Goal: Task Accomplishment & Management: Manage account settings

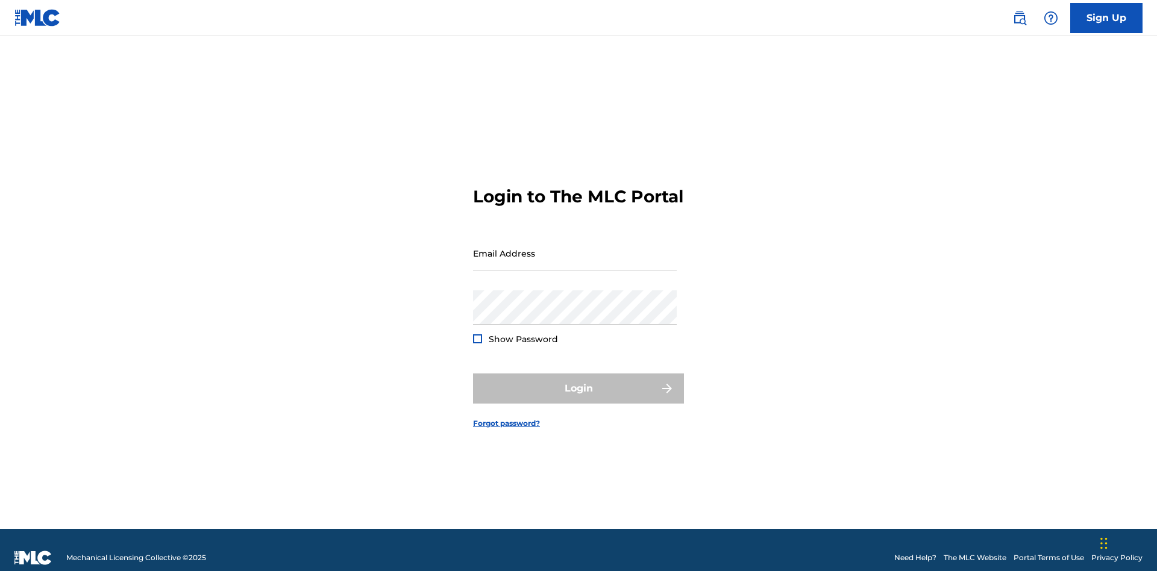
scroll to position [16, 0]
click at [575, 248] on input "Email Address" at bounding box center [575, 253] width 204 height 34
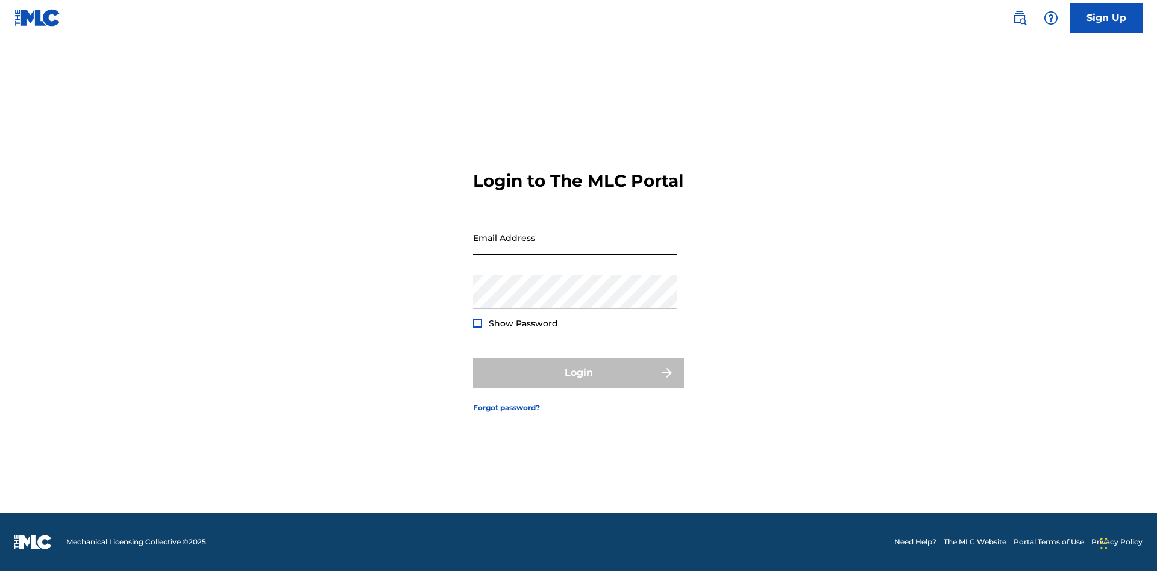
scroll to position [16, 0]
type input "Duke.McTesterson@gmail.com"
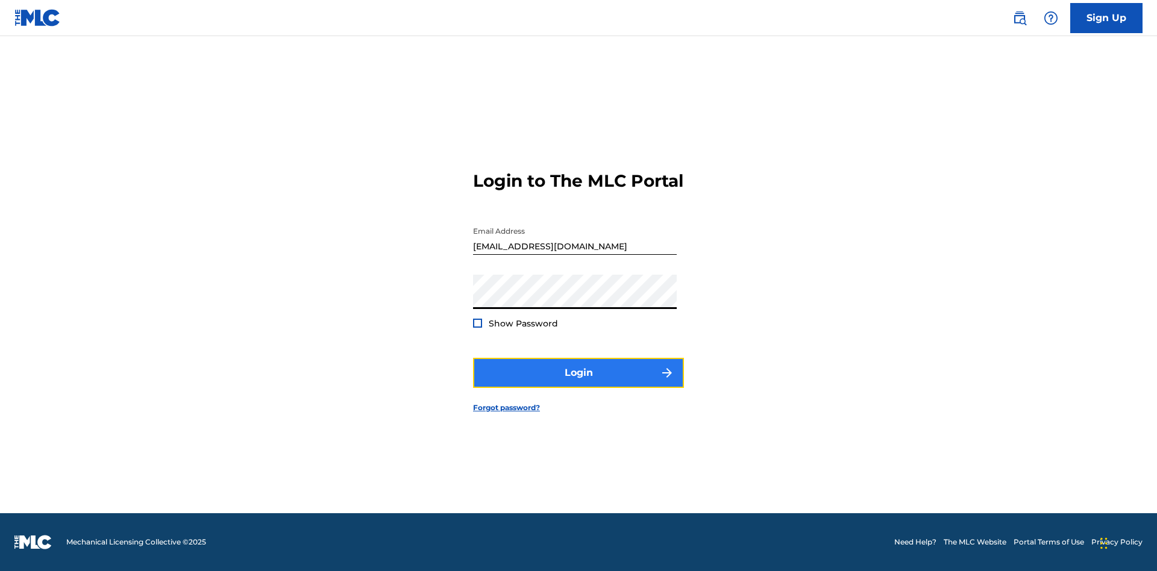
click at [579, 383] on button "Login" at bounding box center [578, 373] width 211 height 30
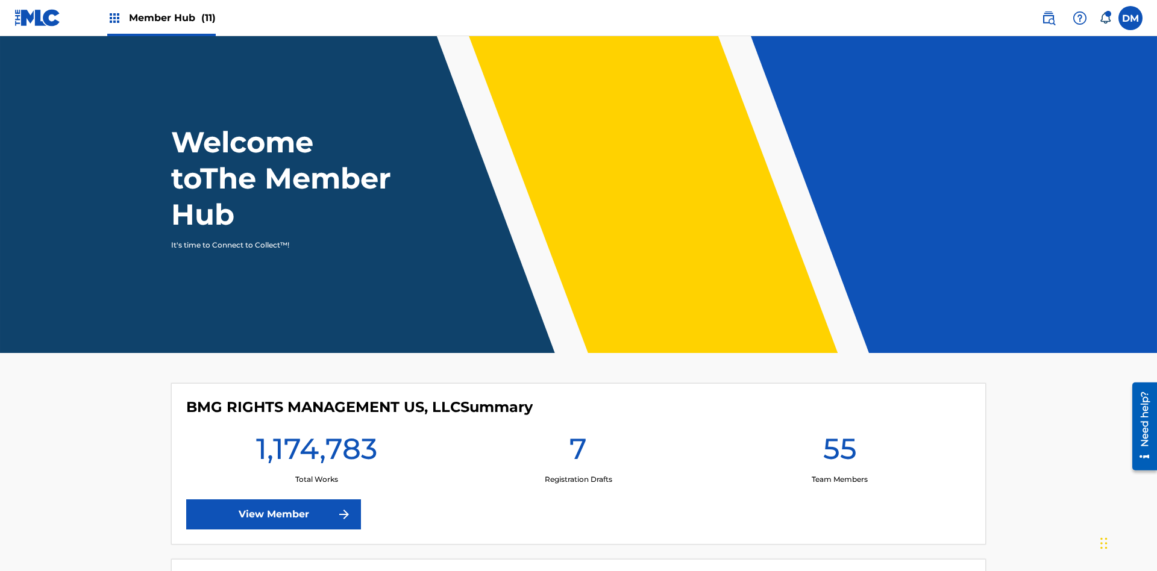
scroll to position [52, 0]
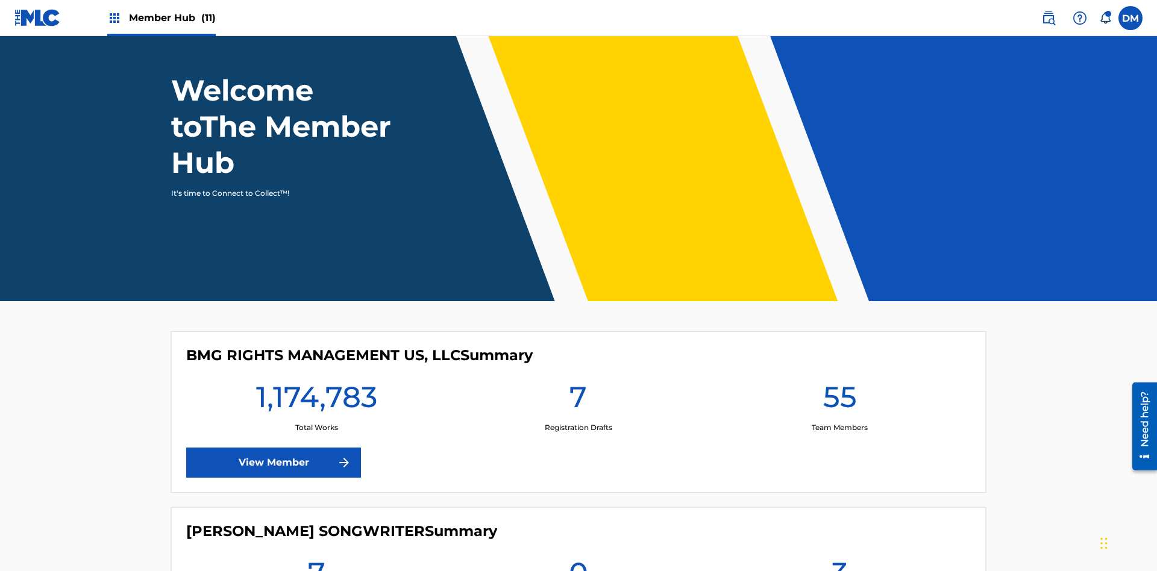
click at [161, 17] on span "Member Hub (11)" at bounding box center [172, 18] width 87 height 14
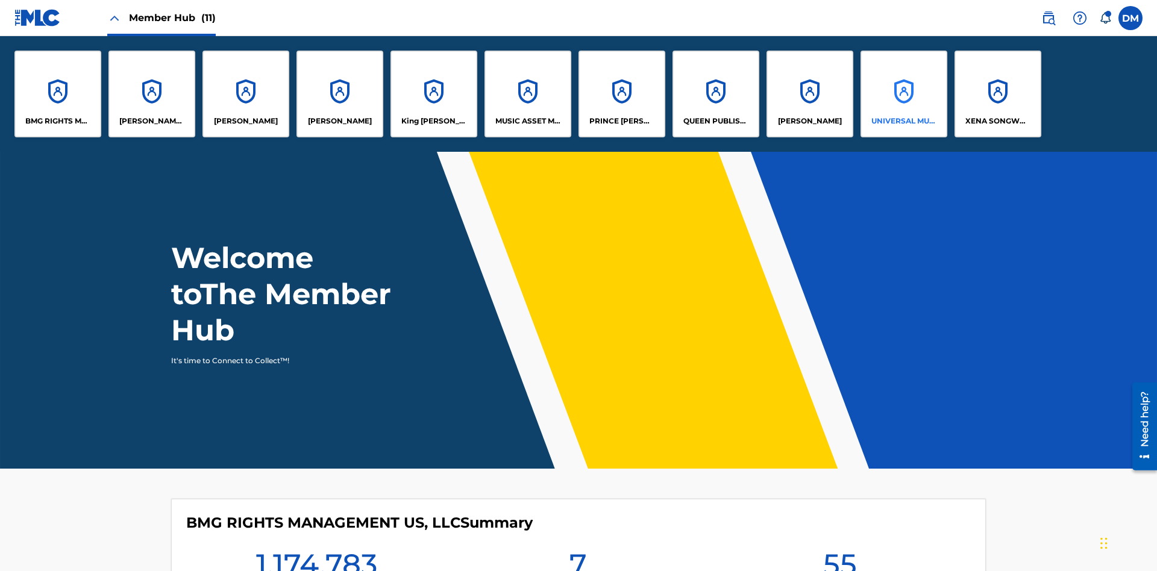
click at [904, 121] on p "UNIVERSAL MUSIC PUB GROUP" at bounding box center [905, 121] width 66 height 11
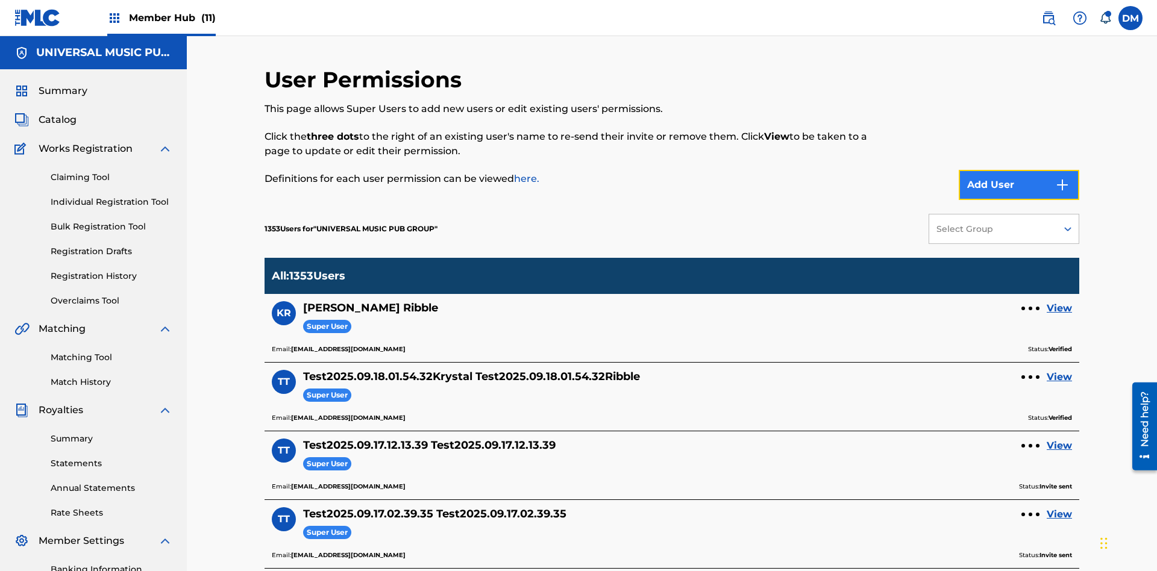
click at [1019, 170] on button "Add User" at bounding box center [1019, 185] width 121 height 30
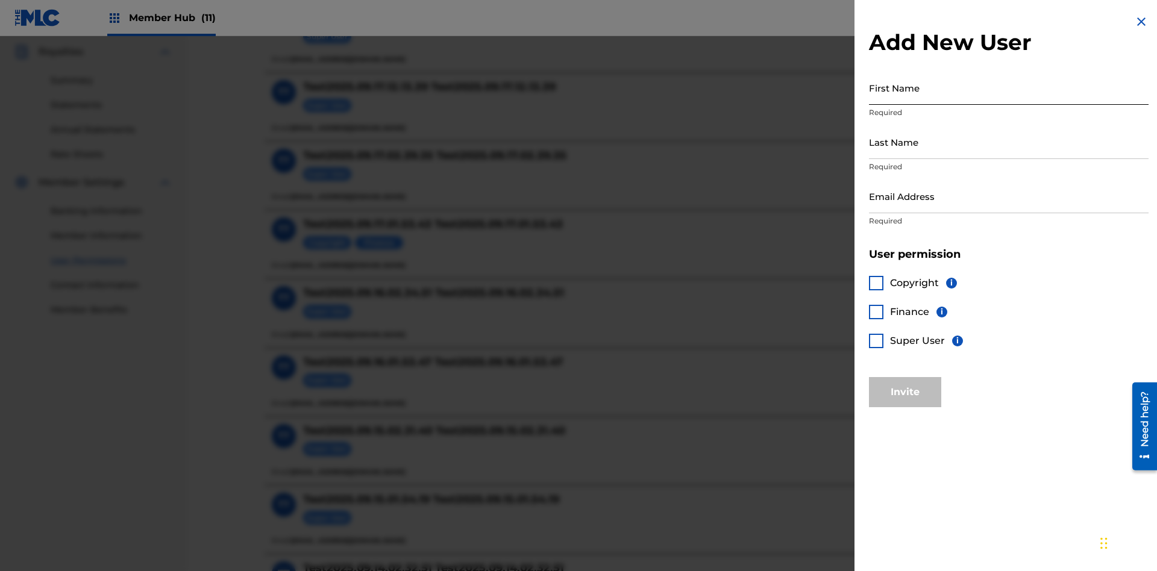
click at [1009, 87] on input "First Name" at bounding box center [1009, 88] width 280 height 34
type input "Test2025.09.19.01.54.05"
click at [1009, 142] on input "Last Name" at bounding box center [1009, 142] width 280 height 34
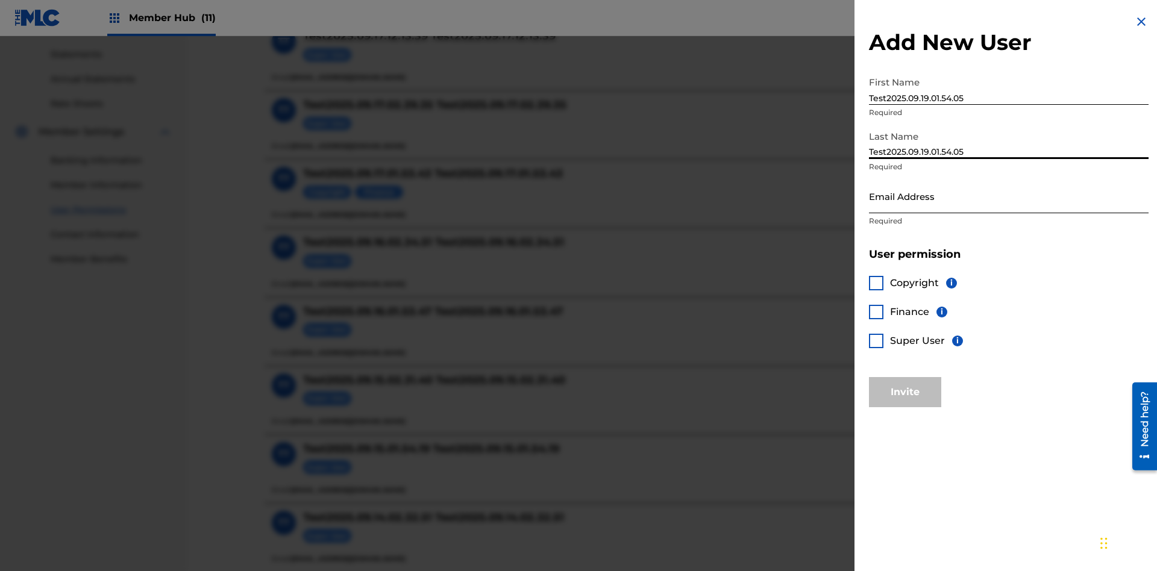
type input "Test2025.09.19.01.54.05"
click at [1009, 196] on input "Email Address" at bounding box center [1009, 196] width 280 height 34
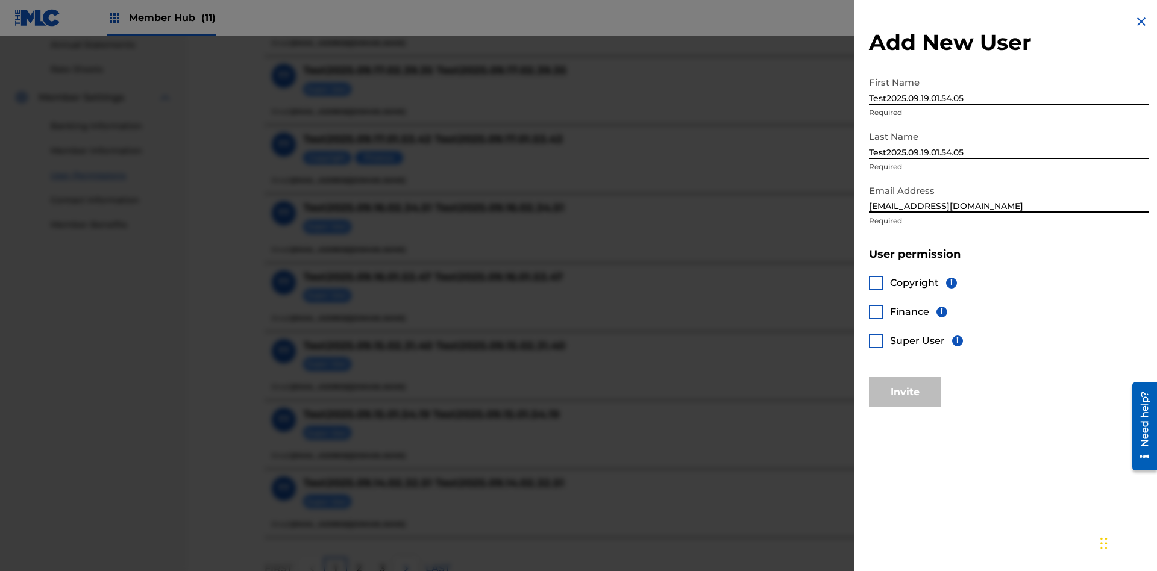
type input "d731331f-7f28-4ee7-a699-7d3b6f3f5ef6@mailslurp.biz"
click at [876, 341] on div at bounding box center [876, 341] width 14 height 14
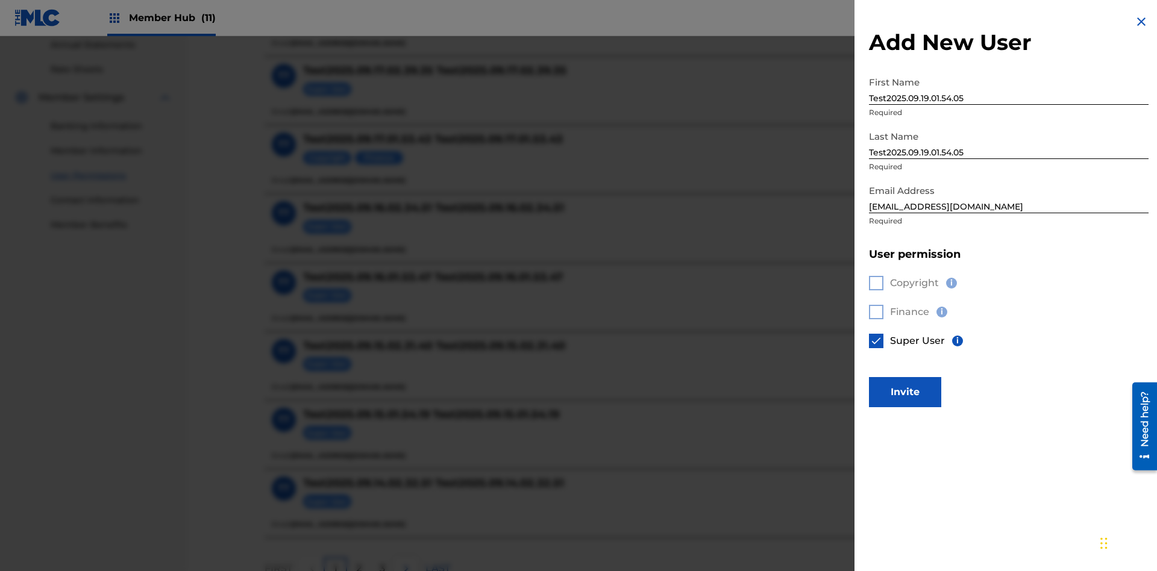
scroll to position [545, 0]
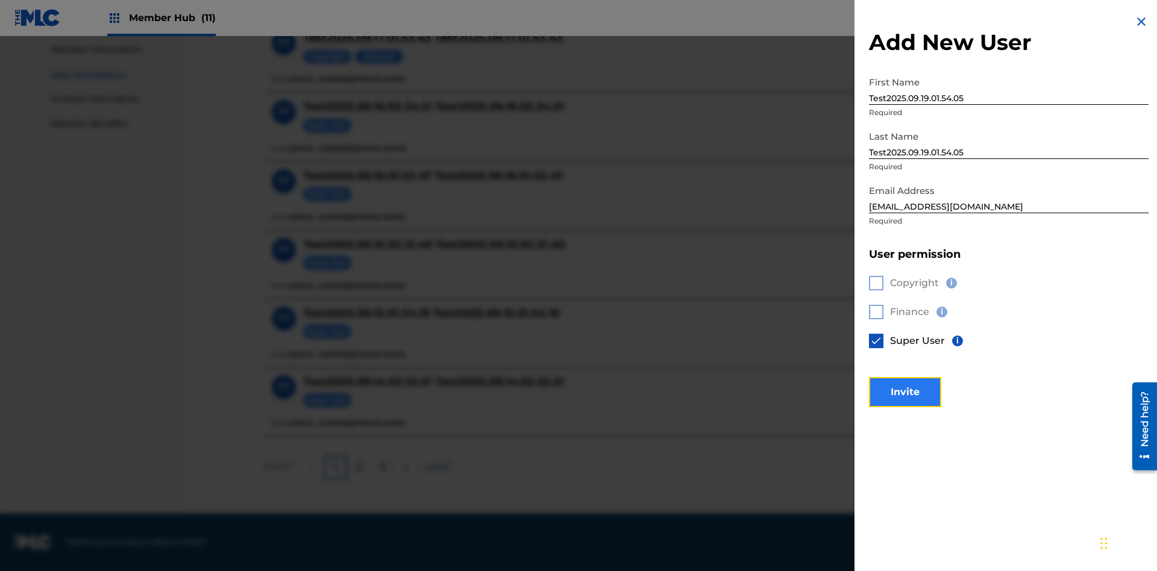
click at [905, 392] on button "Invite" at bounding box center [905, 392] width 72 height 30
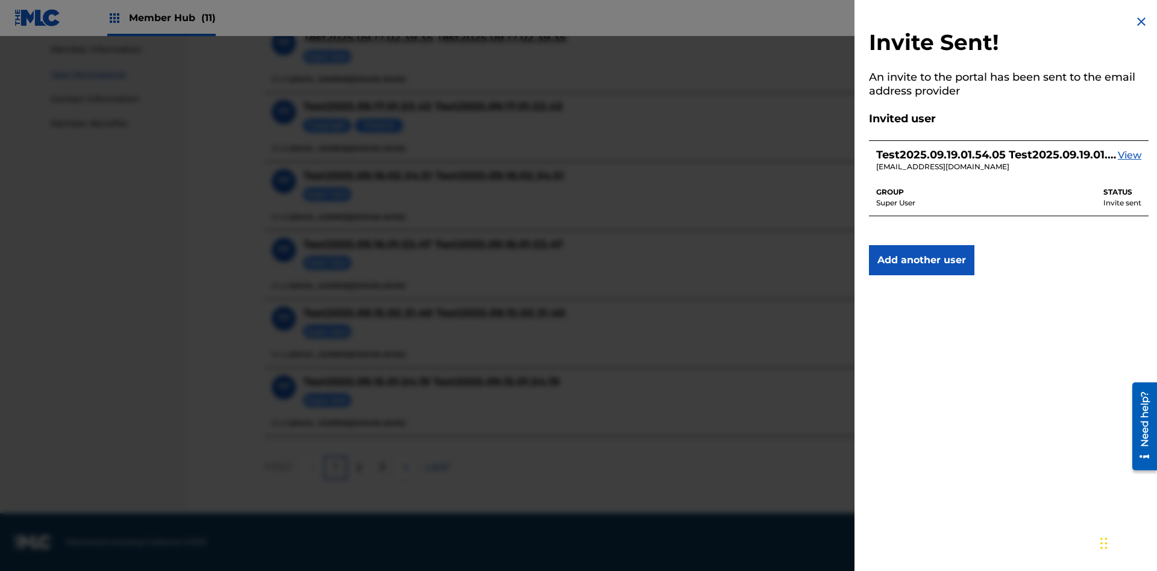
click at [1142, 22] on img at bounding box center [1142, 21] width 14 height 14
click at [1131, 17] on label at bounding box center [1131, 18] width 24 height 24
click at [1131, 18] on input "DM Duke McTesterson duke.mctesterson@gmail.com Notification Preferences Profile…" at bounding box center [1131, 18] width 0 height 0
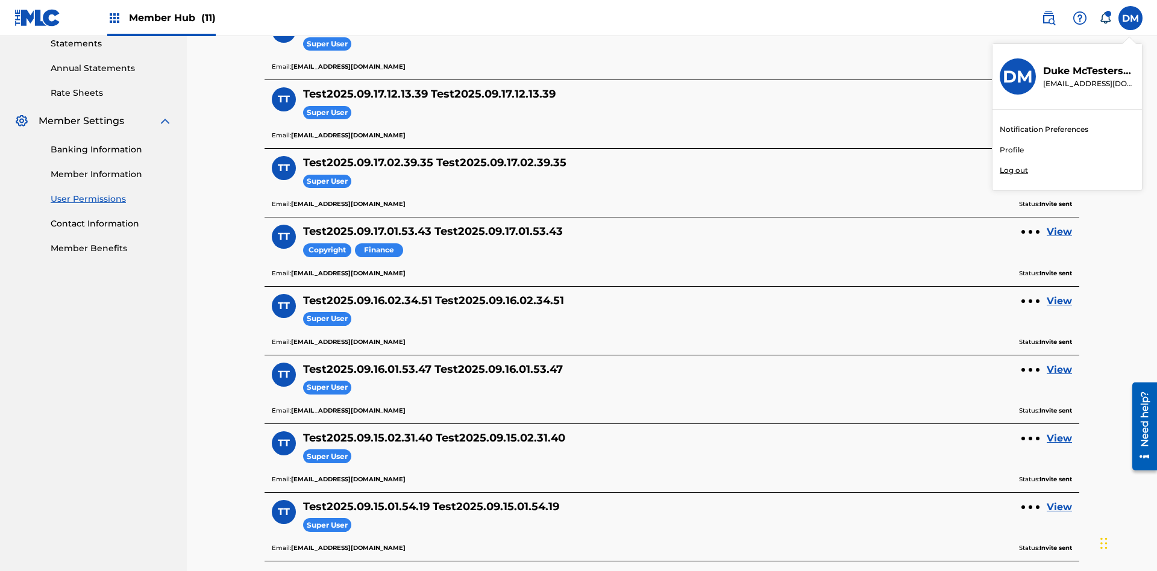
click at [1014, 171] on p "Log out" at bounding box center [1014, 170] width 28 height 11
click at [1131, 18] on input "DM Duke McTesterson duke.mctesterson@gmail.com Notification Preferences Profile…" at bounding box center [1131, 18] width 0 height 0
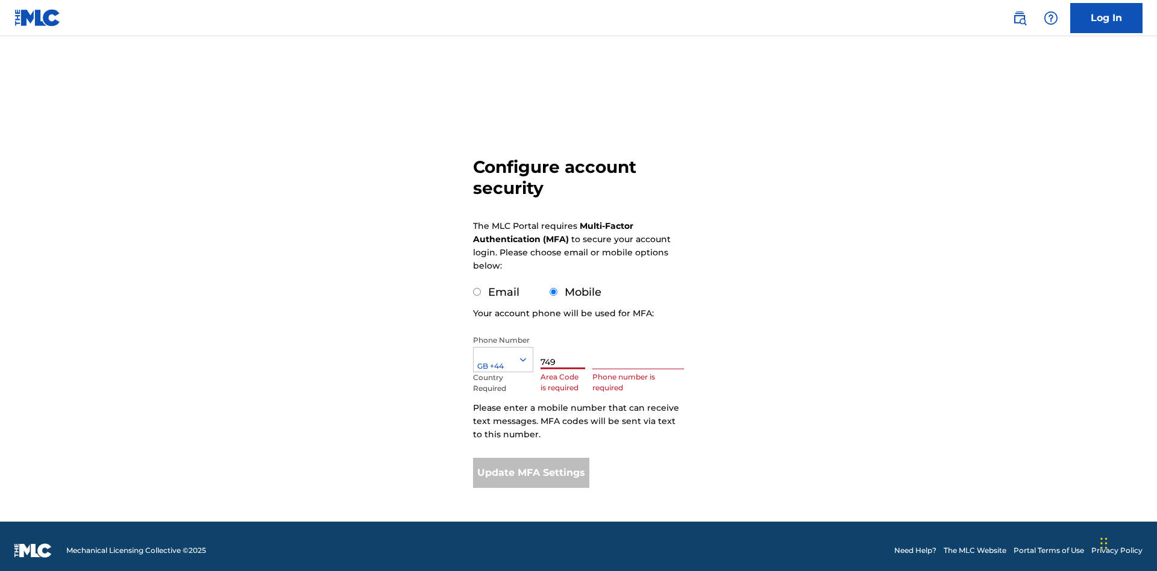
click at [641, 344] on input "text" at bounding box center [639, 352] width 92 height 34
click at [531, 465] on button "Update MFA Settings" at bounding box center [531, 473] width 116 height 30
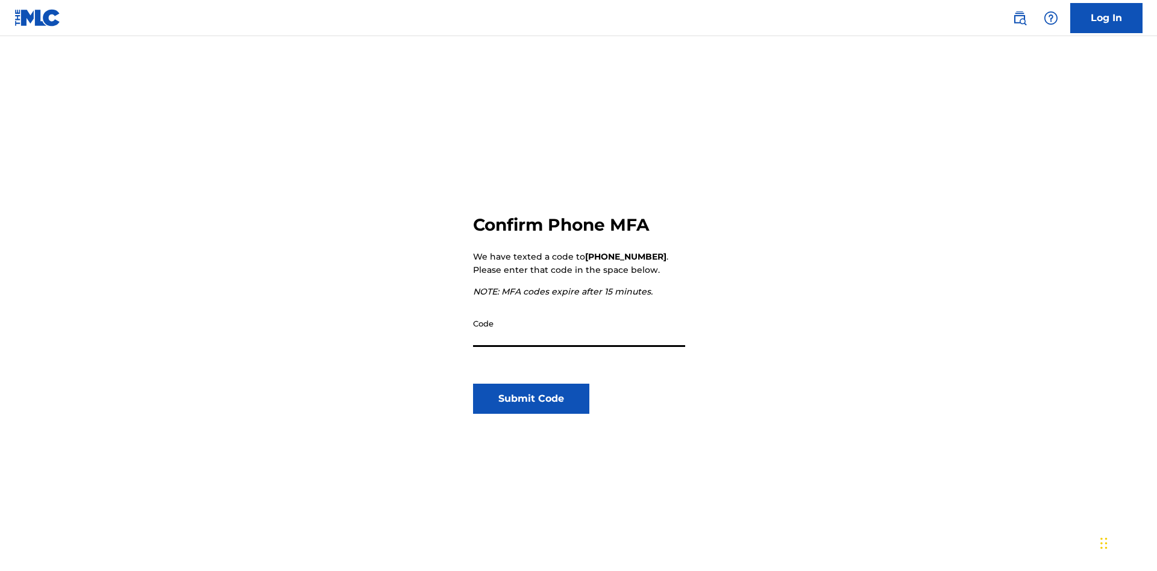
scroll to position [125, 0]
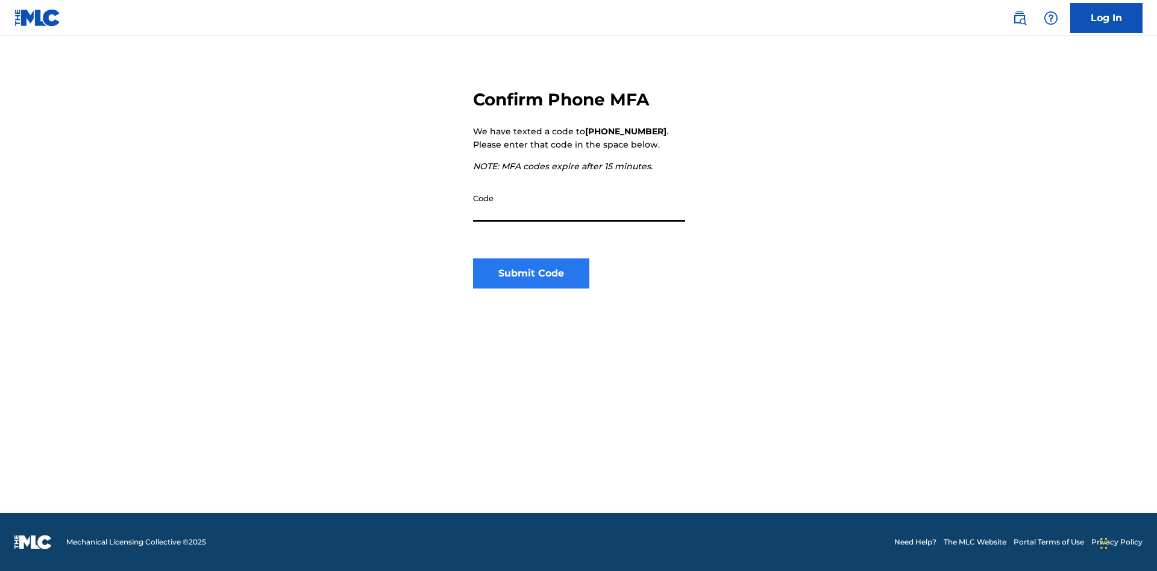
click at [579, 204] on input "Code" at bounding box center [579, 204] width 212 height 34
click at [531, 274] on button "Submit Code" at bounding box center [531, 274] width 116 height 30
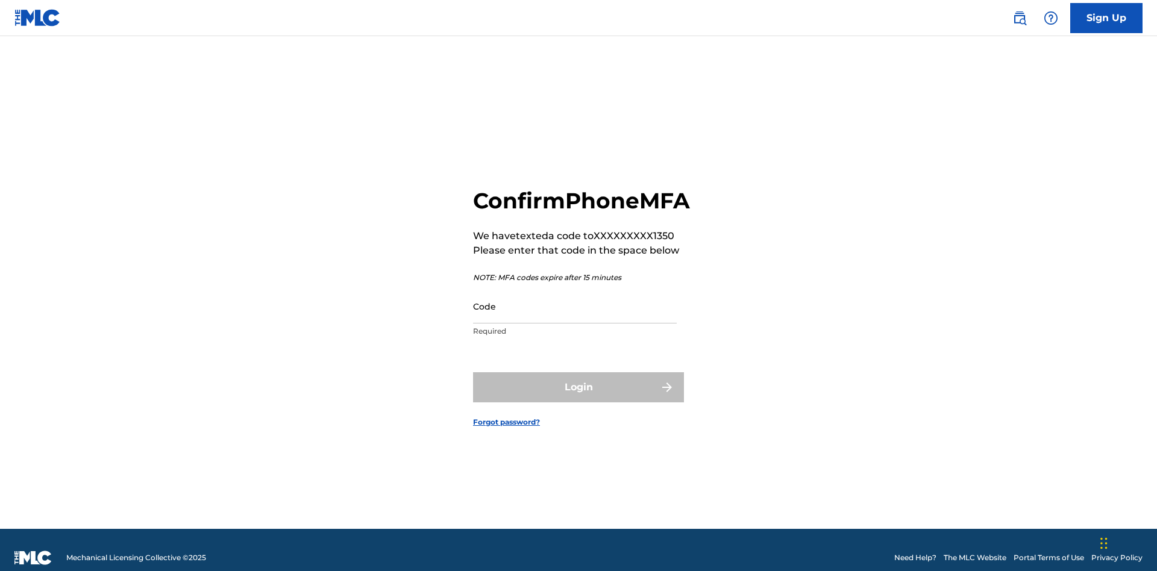
click at [575, 304] on input "Code" at bounding box center [575, 306] width 204 height 34
click at [579, 385] on button "Login" at bounding box center [578, 388] width 211 height 30
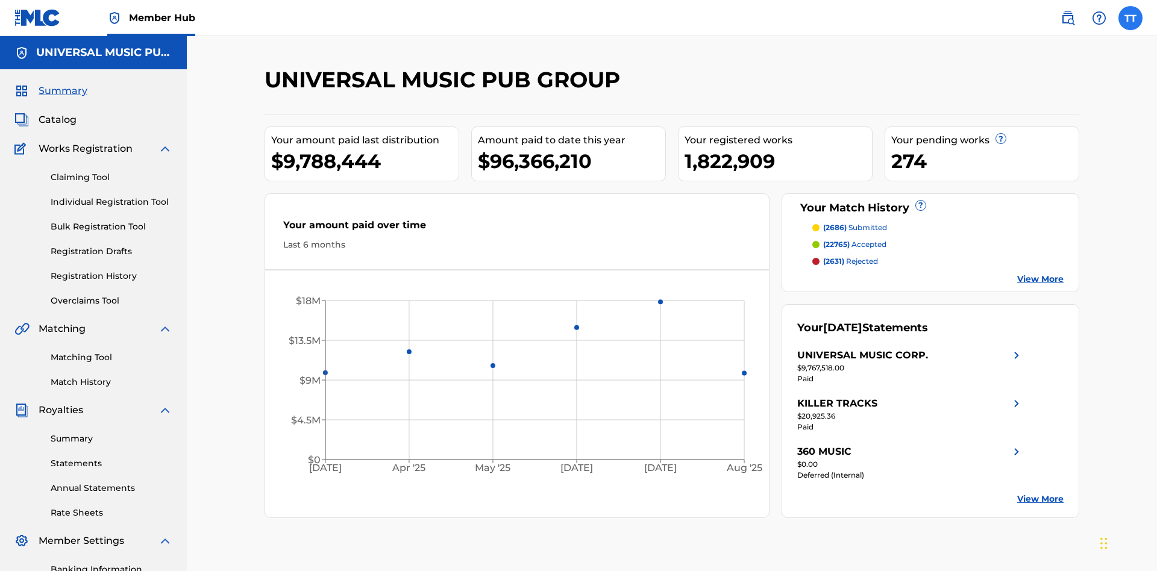
click at [1131, 17] on label at bounding box center [1131, 18] width 24 height 24
click at [1131, 18] on input "TT Test2025.09.19.01.54.05 Test2025.09.19.01.54.05 [EMAIL_ADDRESS][DOMAIN_NAME]…" at bounding box center [1131, 18] width 0 height 0
click at [1012, 150] on link "Profile" at bounding box center [1012, 150] width 24 height 11
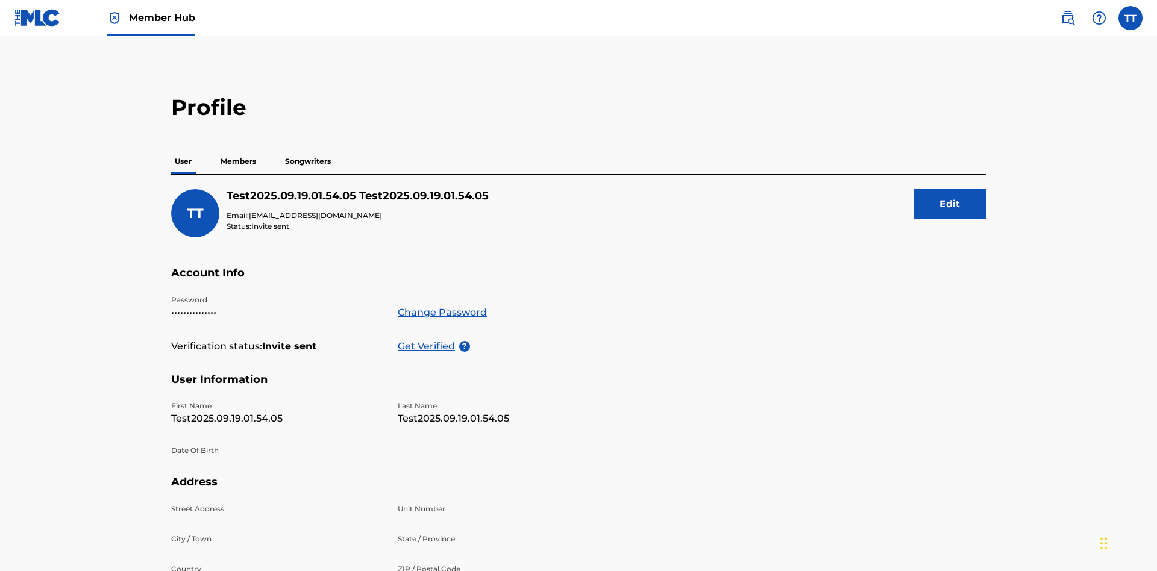
click at [239, 149] on p "Members" at bounding box center [238, 161] width 43 height 25
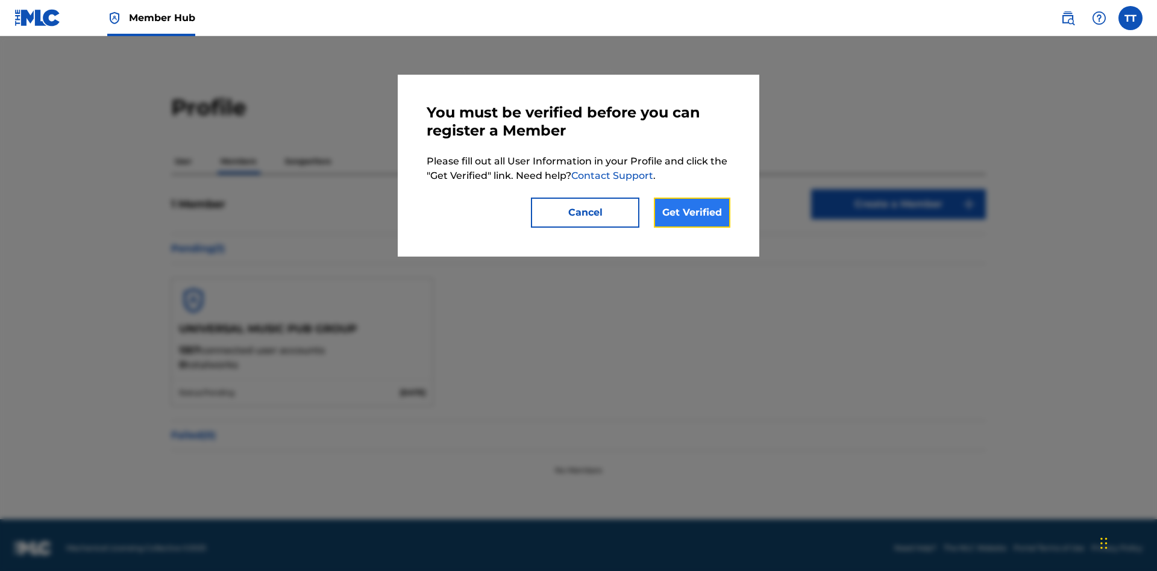
click at [692, 213] on link "Get Verified" at bounding box center [692, 213] width 77 height 30
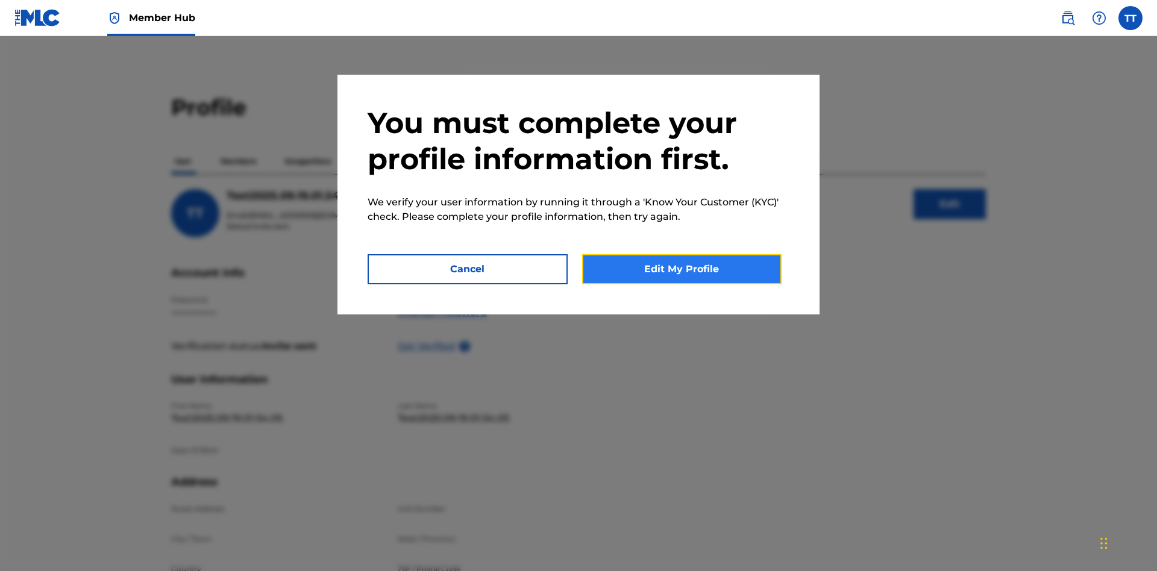
click at [682, 269] on button "Edit My Profile" at bounding box center [682, 269] width 200 height 30
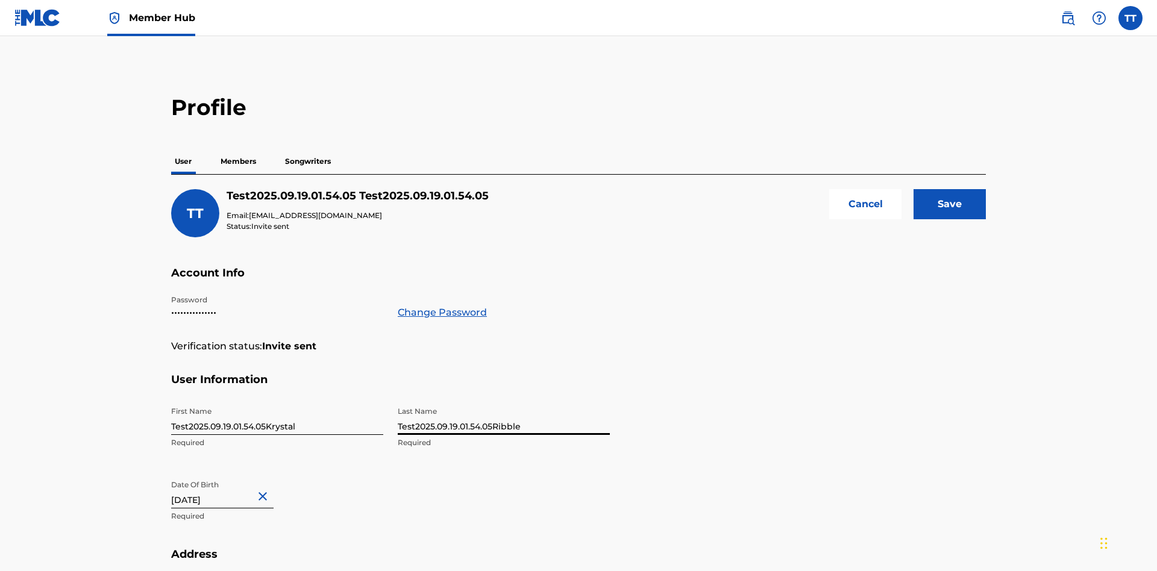
type input "Test2025.09.19.01.54.05Ribble"
click at [232, 474] on input "September 19 2012" at bounding box center [222, 491] width 102 height 34
type input "January 8 1985"
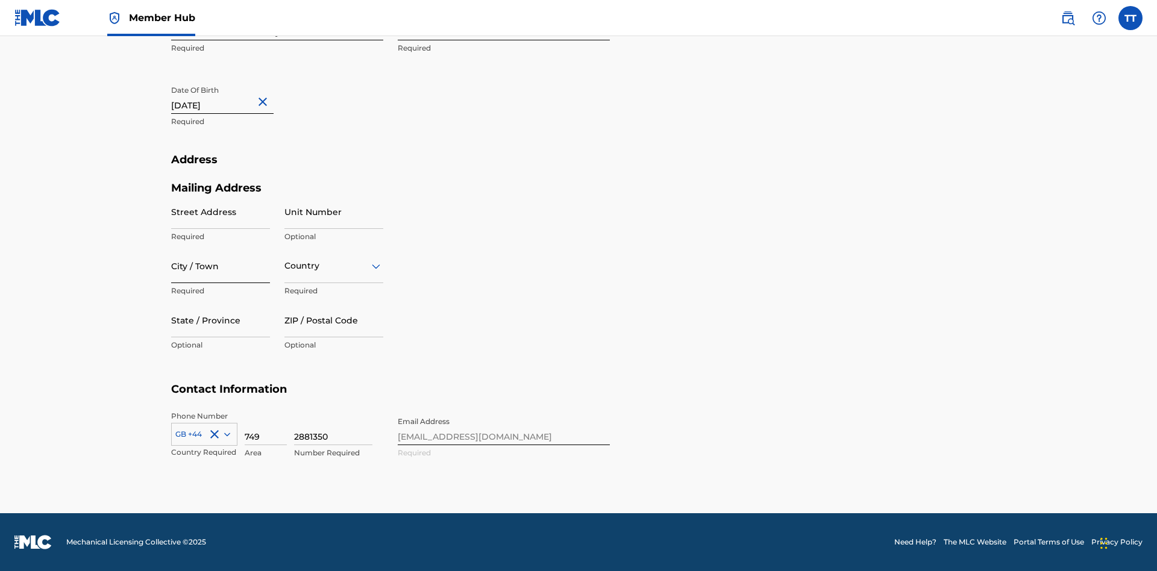
click at [221, 212] on input "Street Address" at bounding box center [220, 212] width 99 height 34
type input "9909 Elks Run Rd"
click at [221, 266] on input "City / Town" at bounding box center [220, 266] width 99 height 34
type input "Roseville"
click at [285, 266] on input "text" at bounding box center [286, 266] width 2 height 13
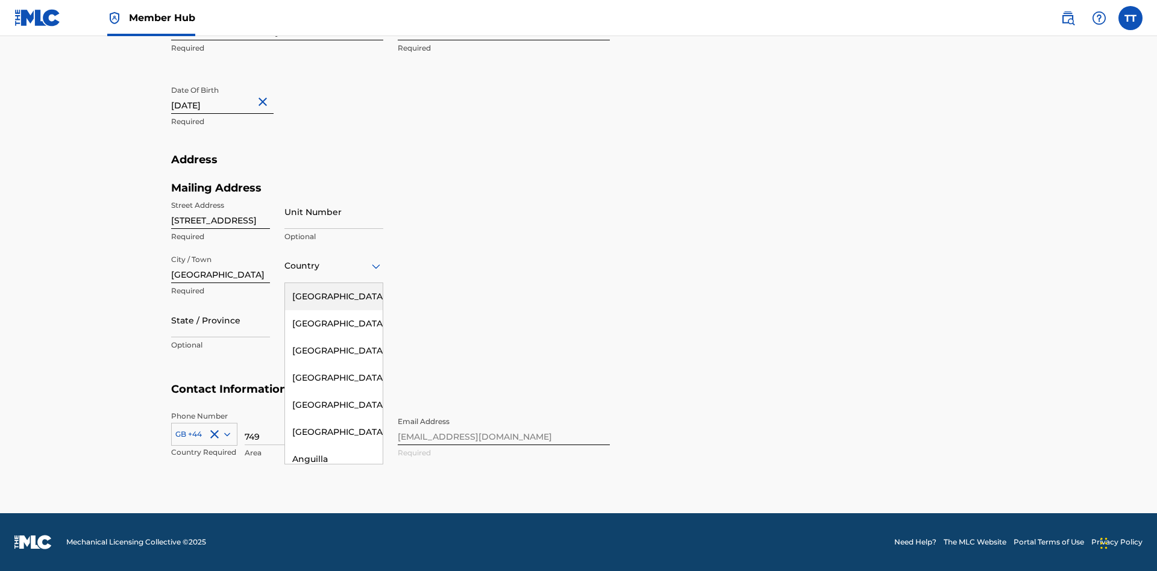
click at [334, 297] on div "United States" at bounding box center [334, 296] width 98 height 27
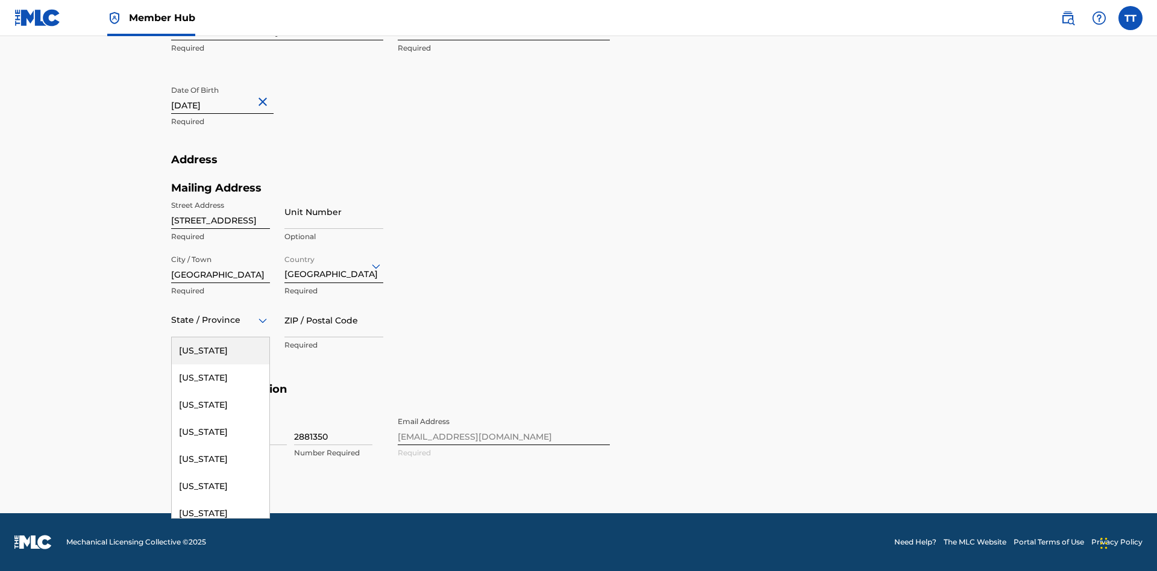
click at [334, 320] on input "ZIP / Postal Code" at bounding box center [334, 320] width 99 height 34
type input "43777"
click at [225, 434] on icon at bounding box center [227, 435] width 6 height 4
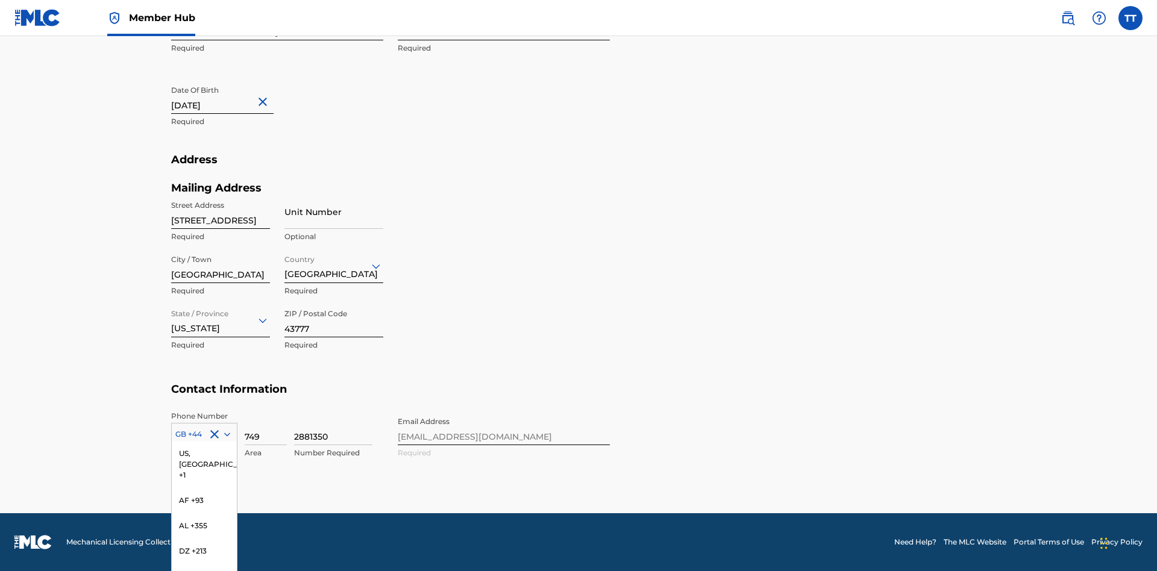
click at [204, 488] on div "US, CA +1" at bounding box center [204, 464] width 65 height 47
click at [266, 428] on input "749" at bounding box center [266, 428] width 42 height 34
type input "740"
click at [333, 428] on input "2881350" at bounding box center [333, 428] width 78 height 34
